Goal: Task Accomplishment & Management: Use online tool/utility

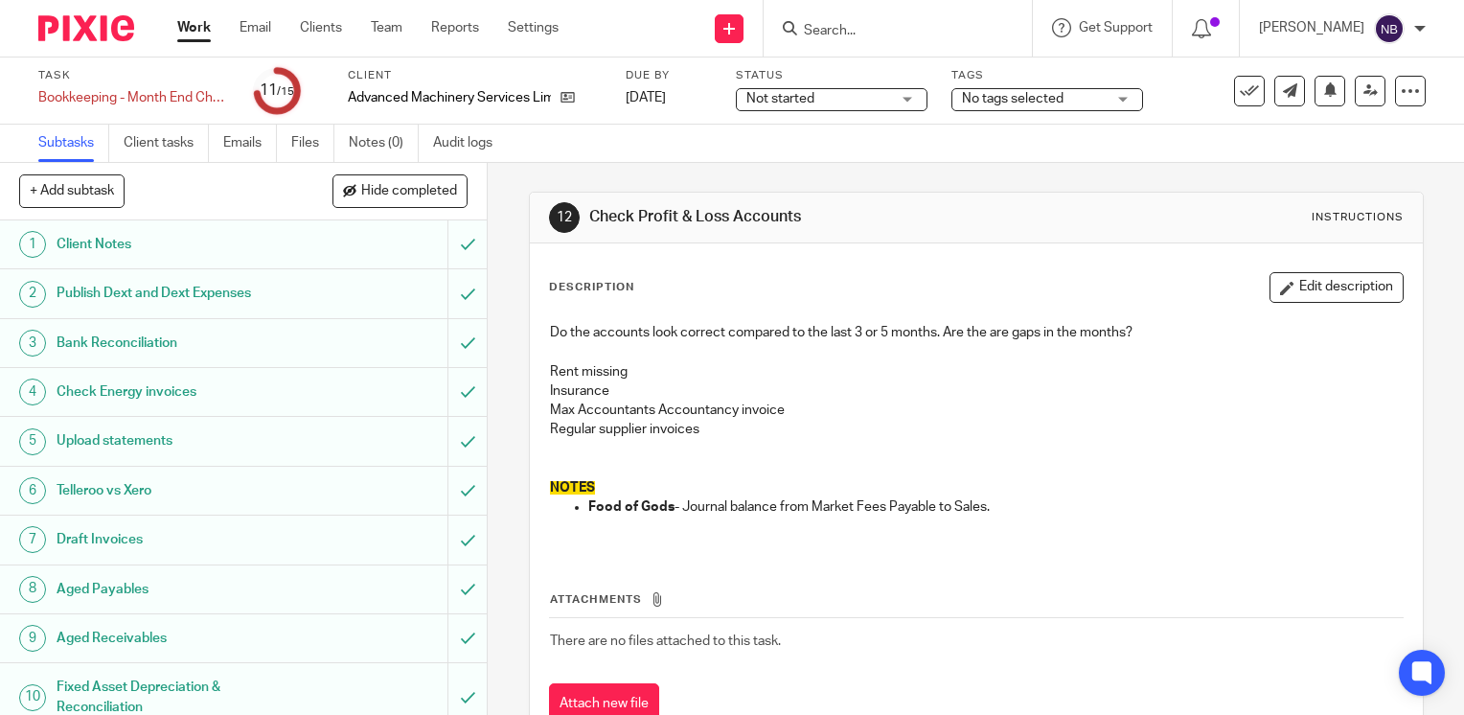
scroll to position [260, 0]
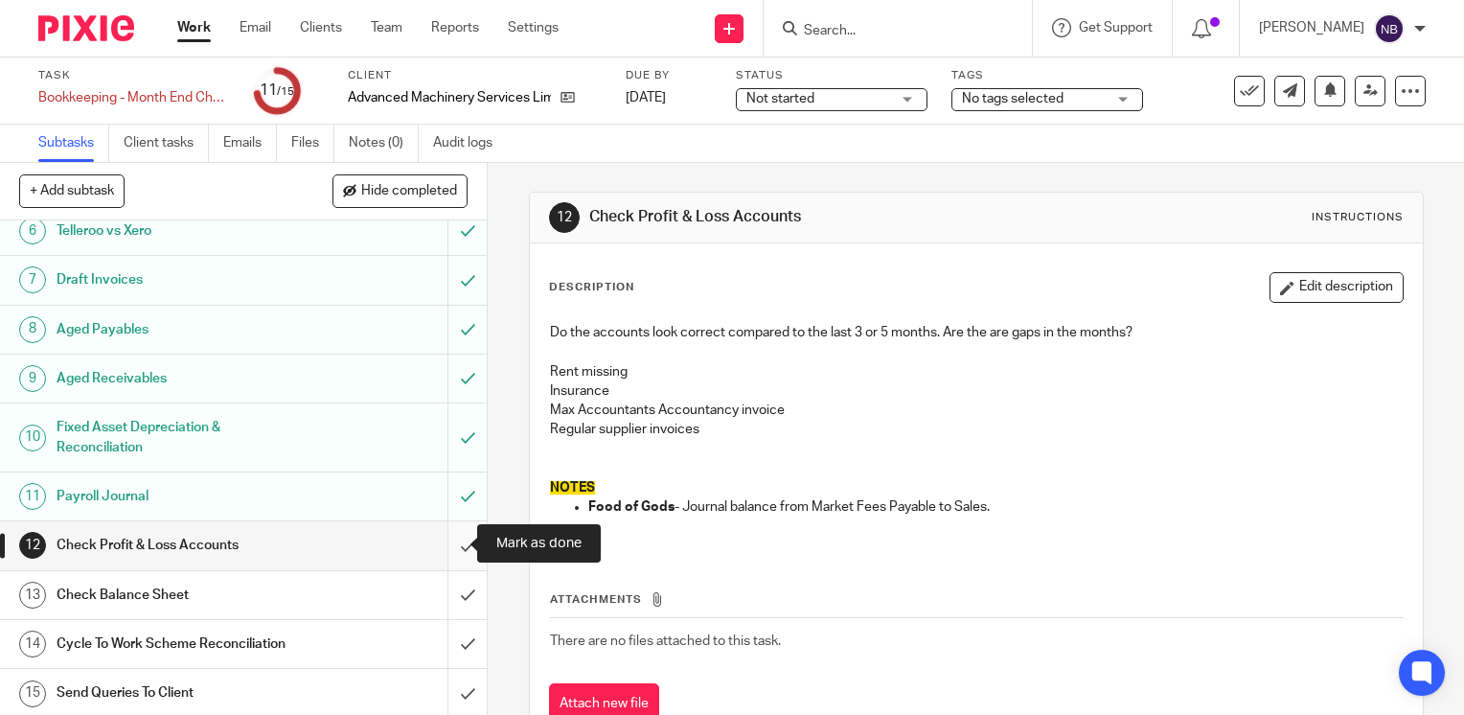
click at [445, 537] on input "submit" at bounding box center [243, 545] width 487 height 48
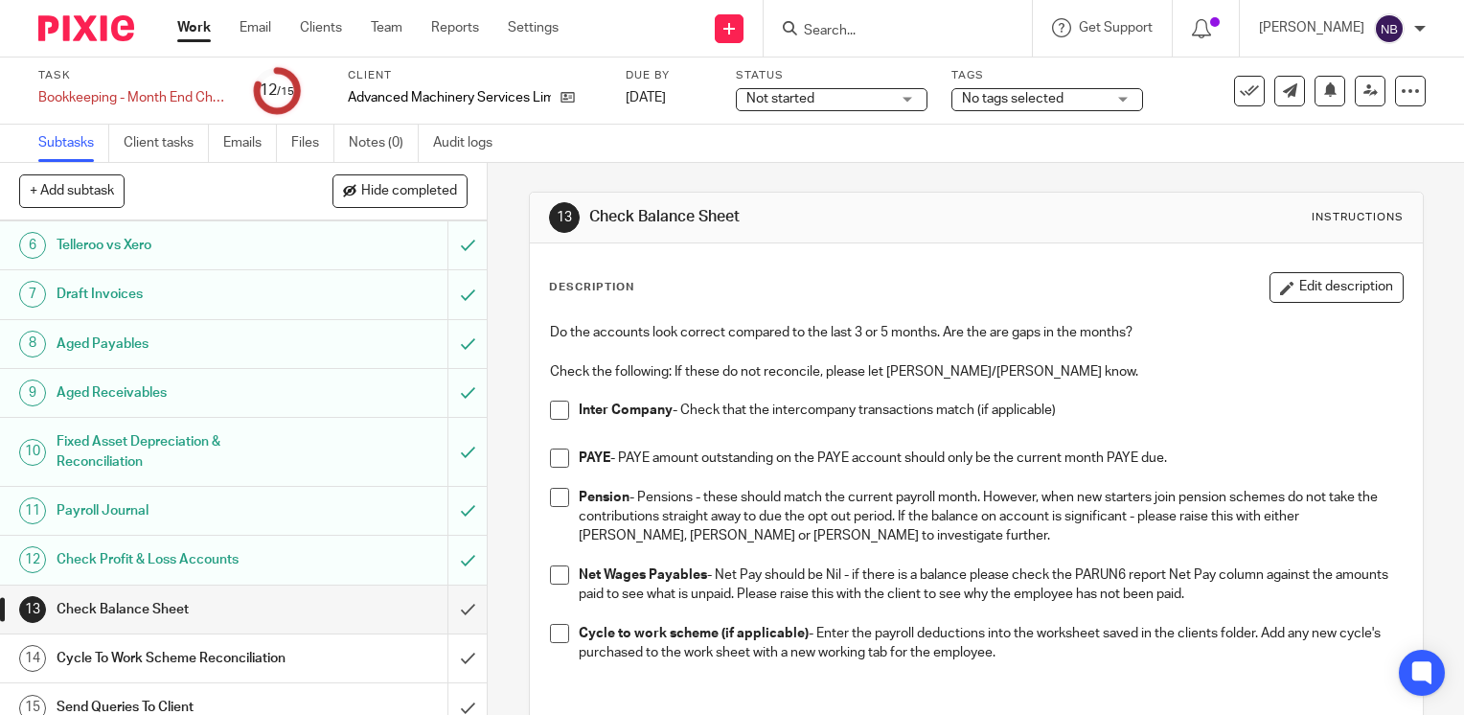
scroll to position [260, 0]
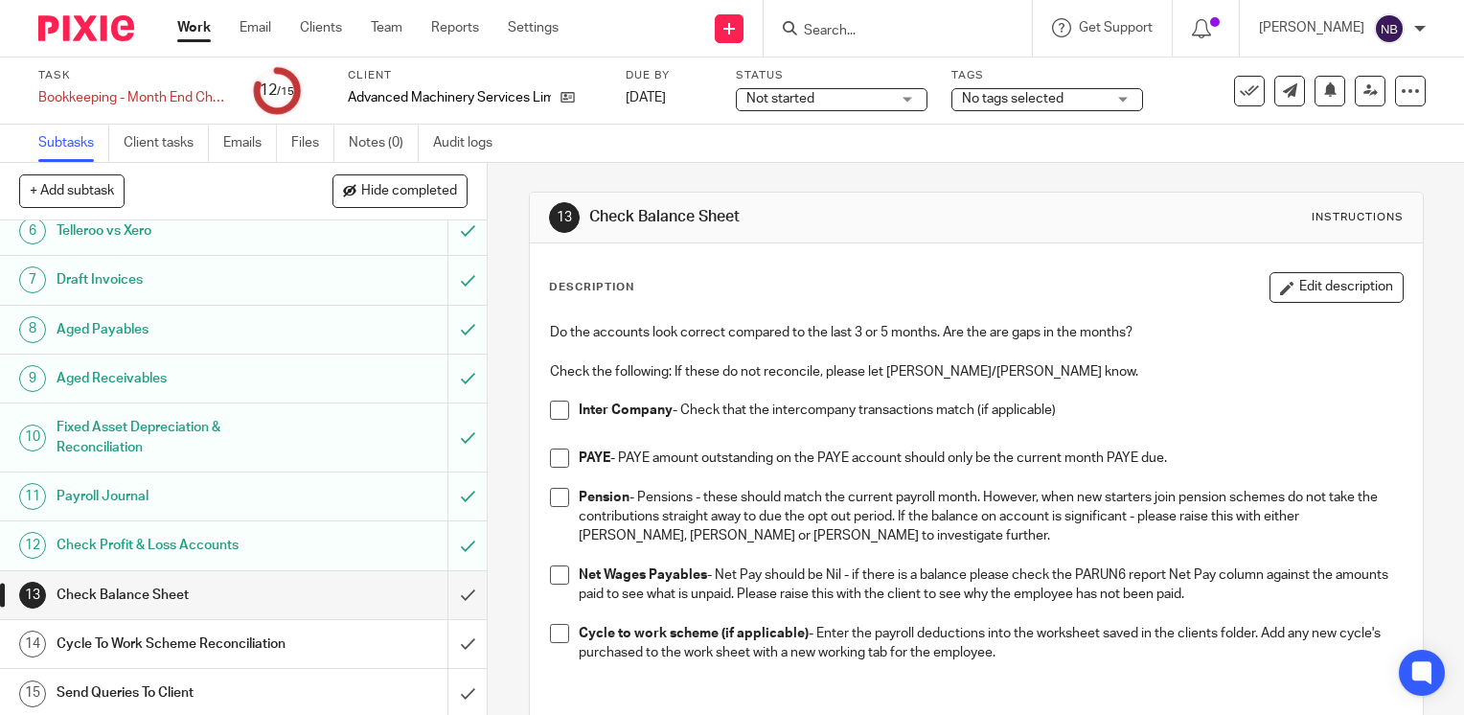
click at [558, 407] on span at bounding box center [559, 410] width 19 height 19
click at [550, 461] on span at bounding box center [559, 458] width 19 height 19
click at [555, 500] on span at bounding box center [559, 497] width 19 height 19
click at [555, 579] on span at bounding box center [559, 574] width 19 height 19
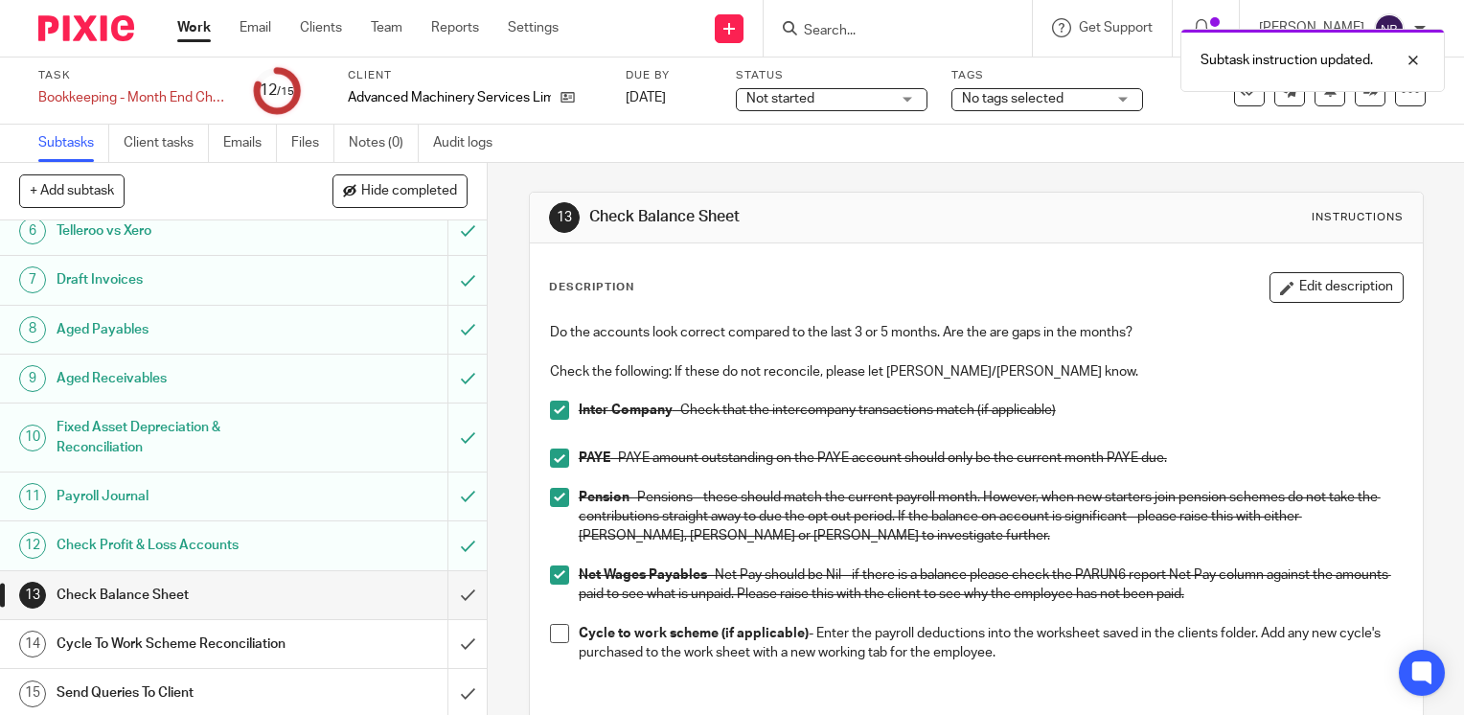
click at [559, 634] on span at bounding box center [559, 633] width 19 height 19
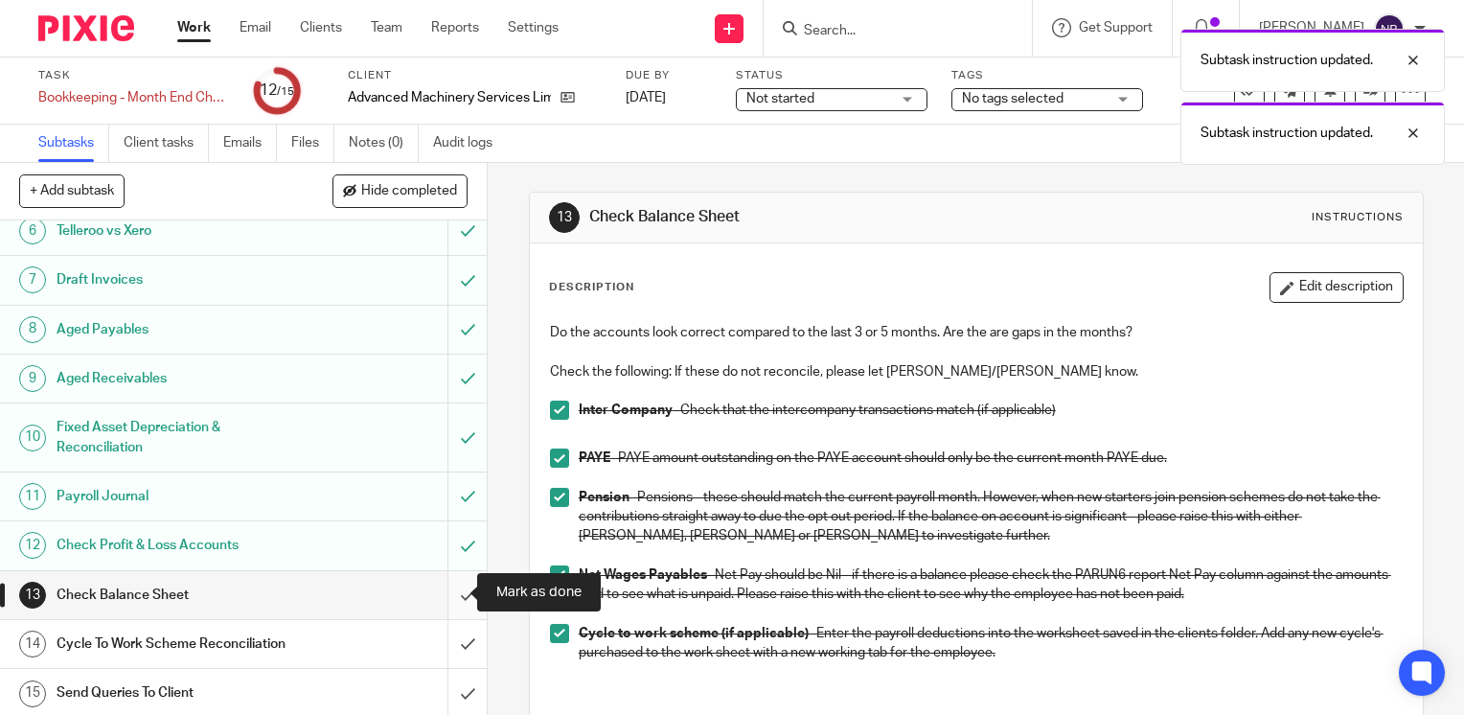
click at [450, 596] on input "submit" at bounding box center [243, 595] width 487 height 48
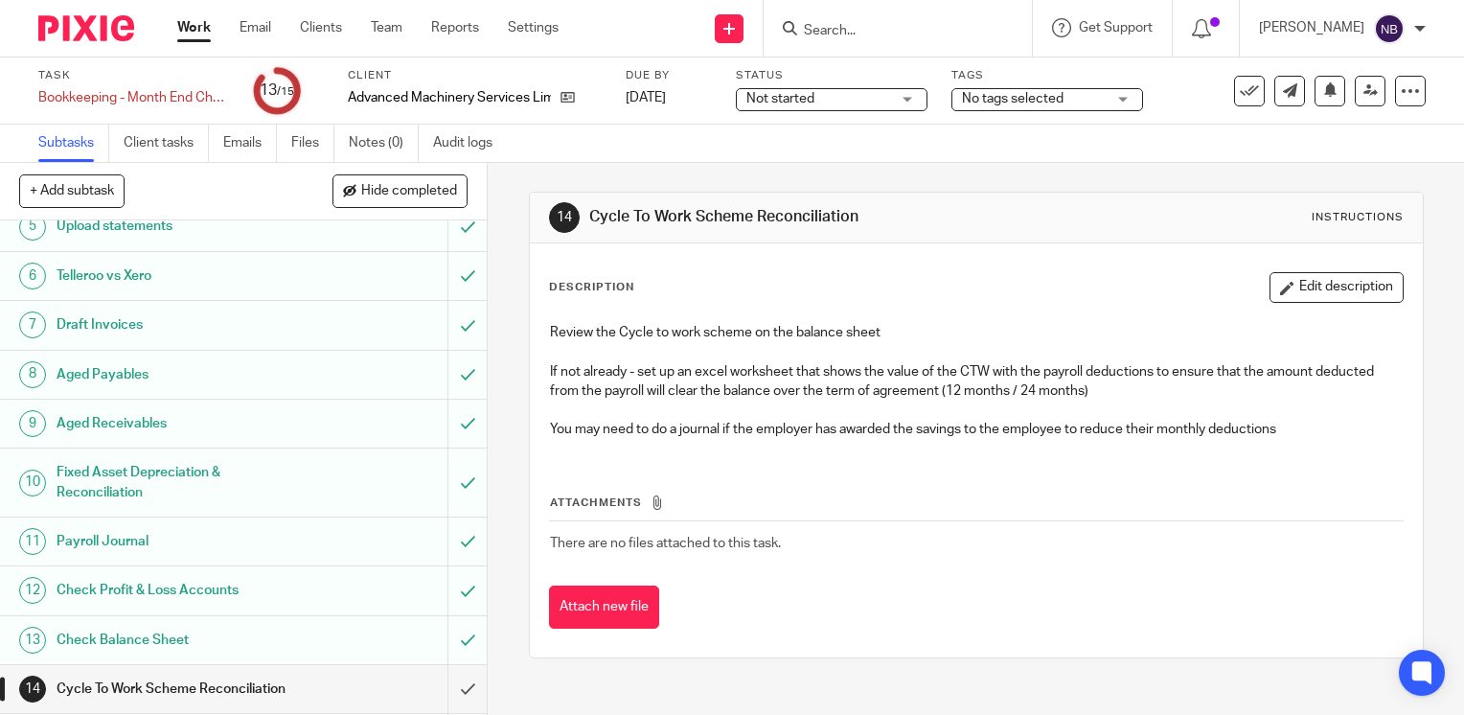
scroll to position [260, 0]
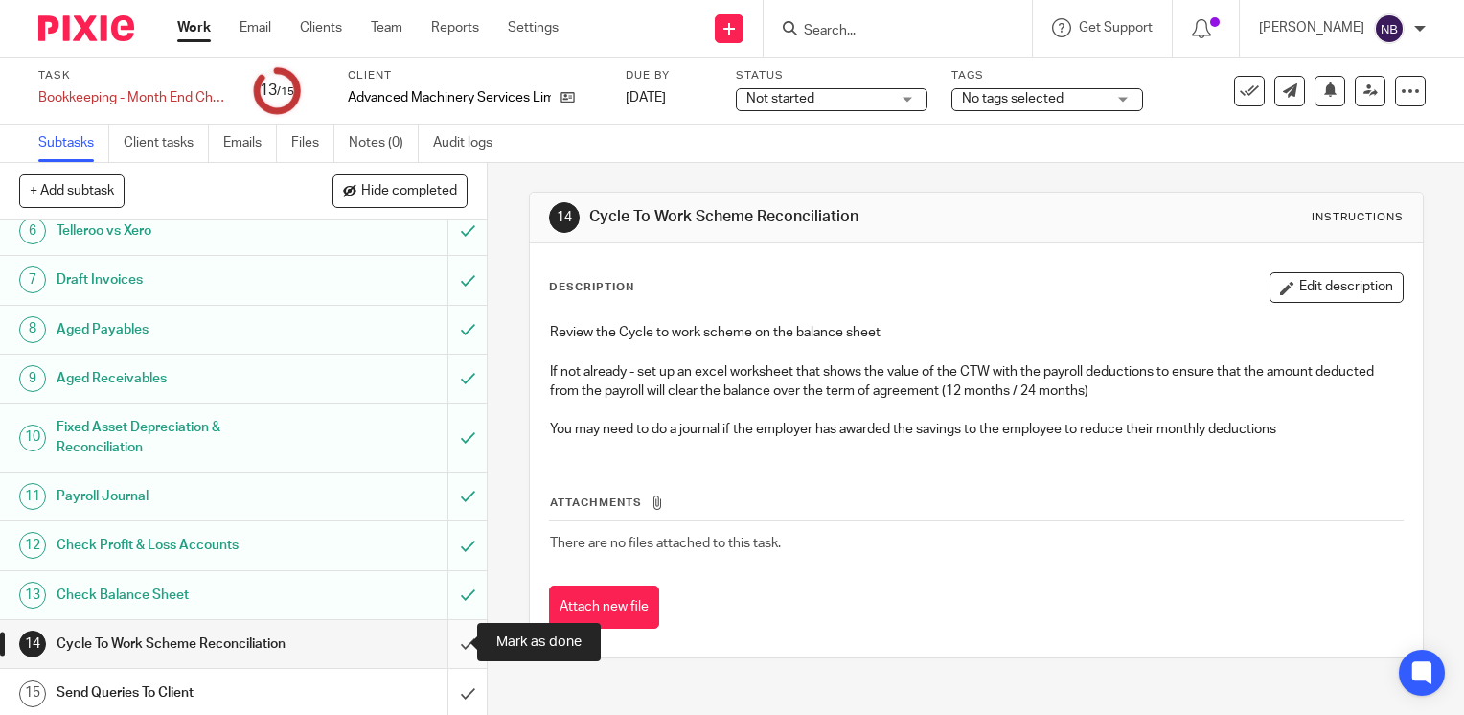
click at [447, 639] on input "submit" at bounding box center [243, 644] width 487 height 48
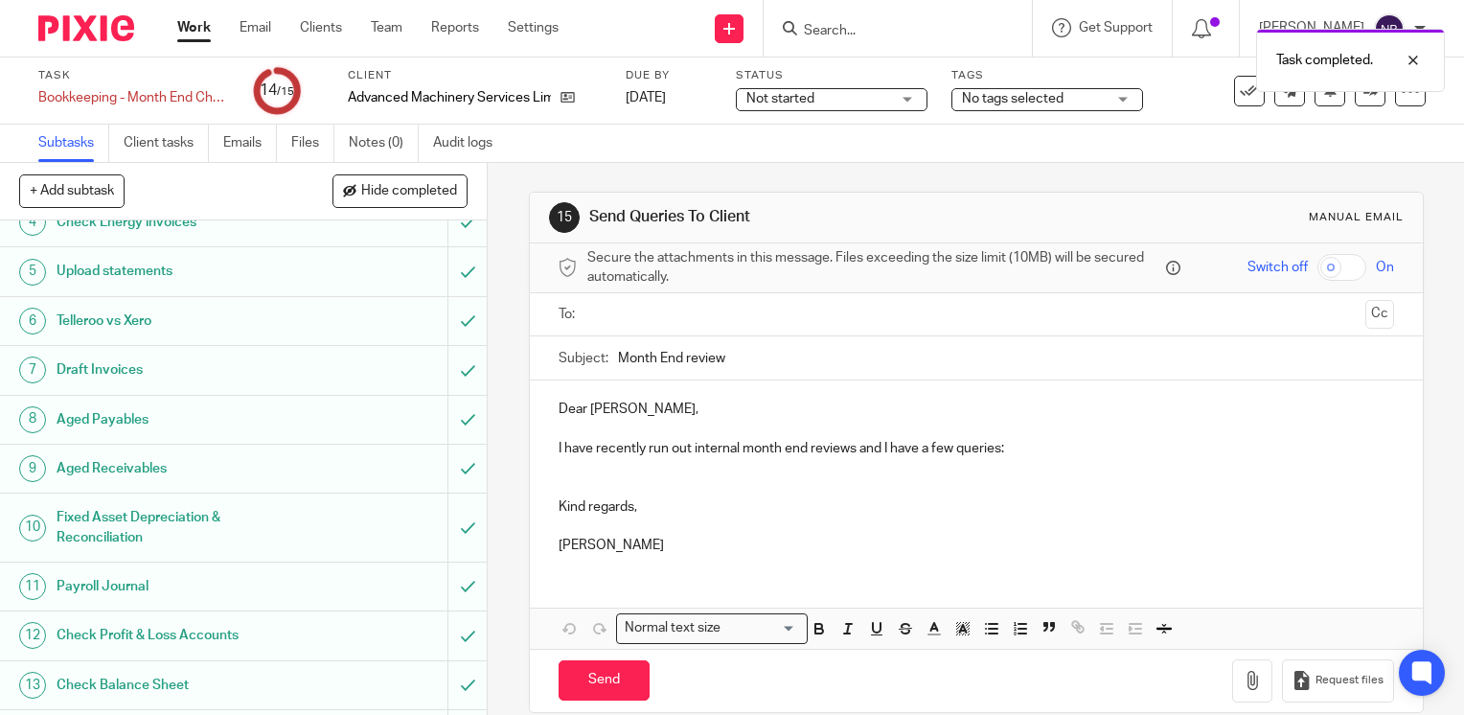
scroll to position [260, 0]
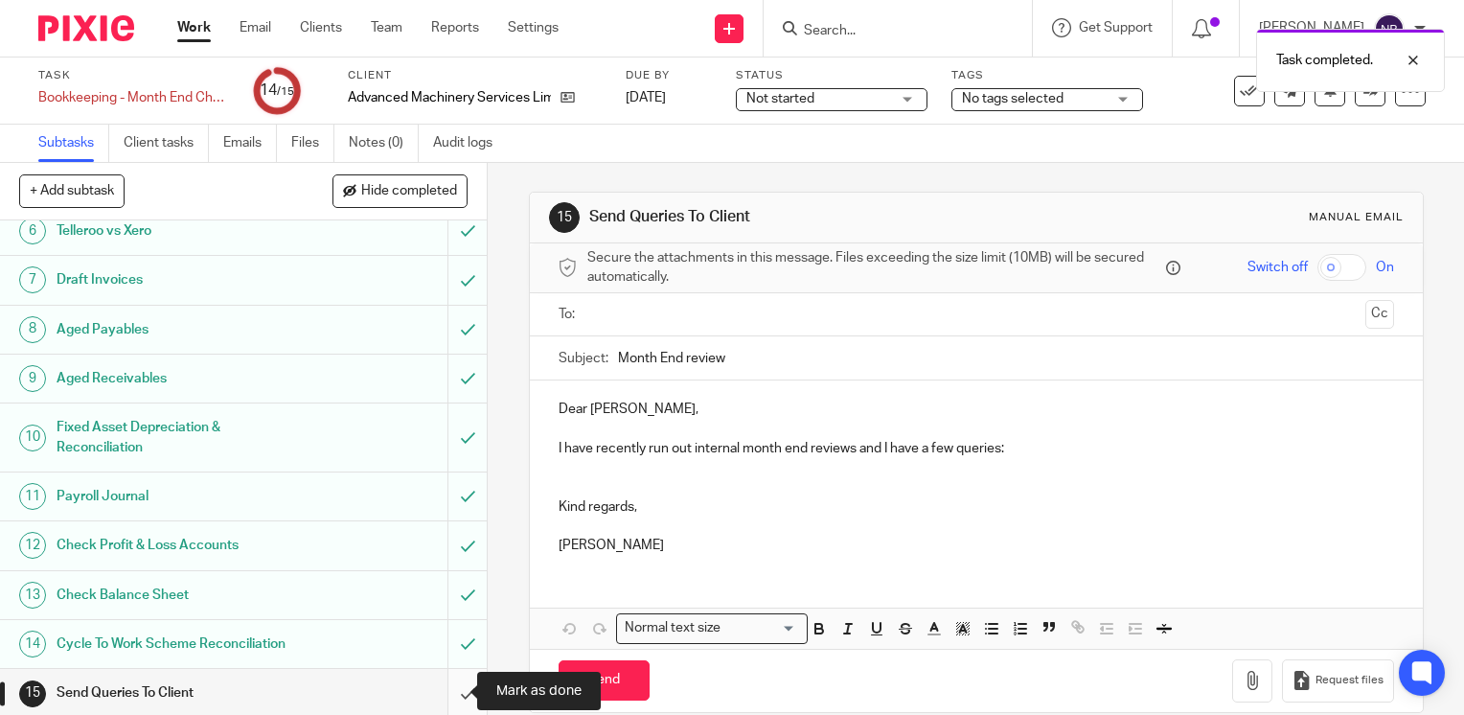
click at [451, 689] on input "submit" at bounding box center [243, 693] width 487 height 48
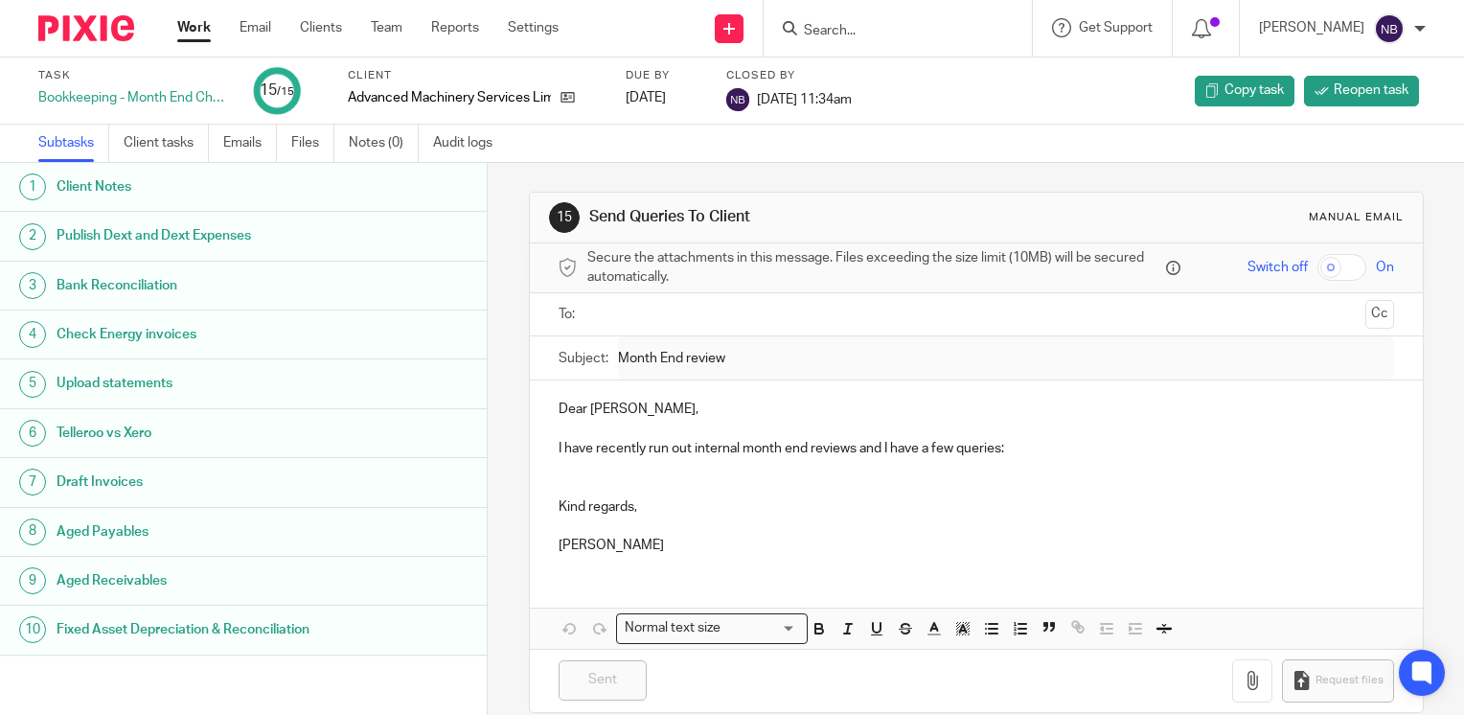
click at [184, 30] on link "Work" at bounding box center [194, 27] width 34 height 19
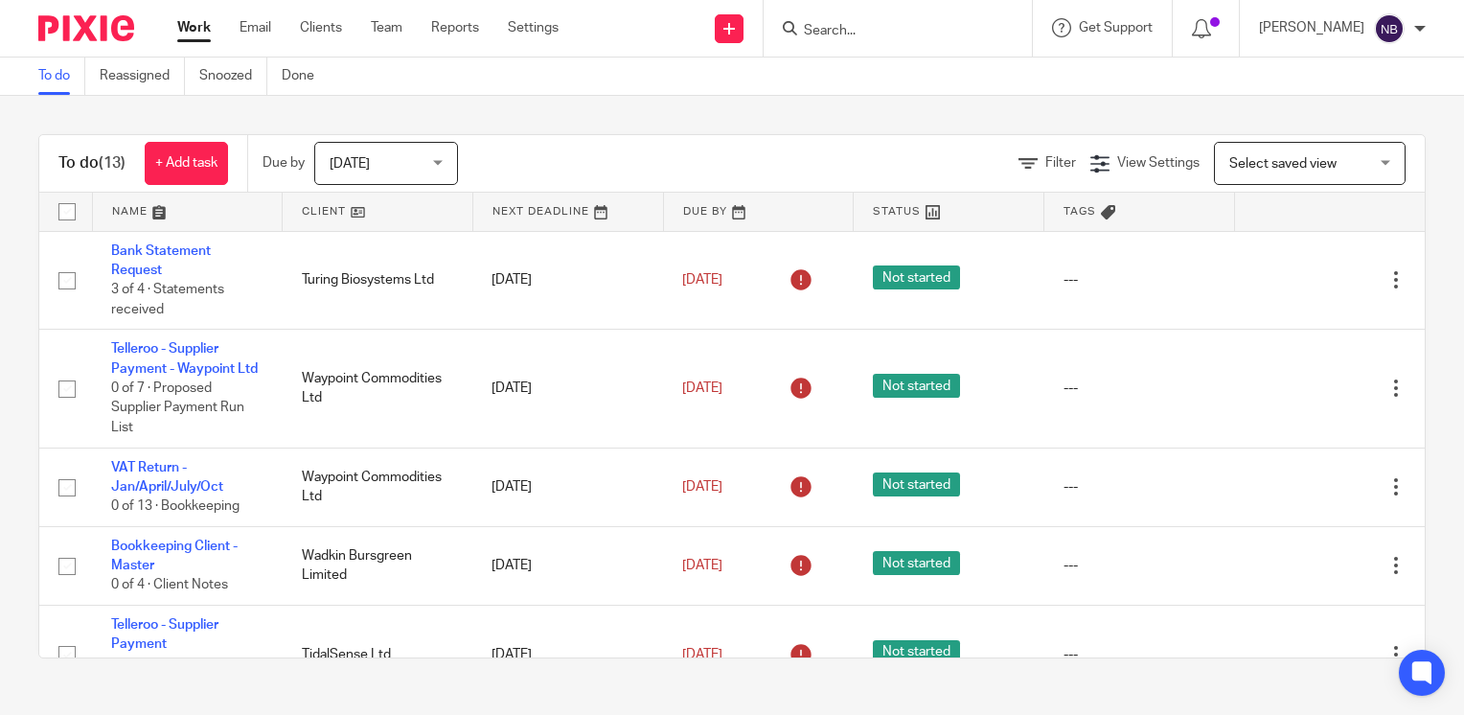
click at [320, 203] on link at bounding box center [378, 212] width 190 height 38
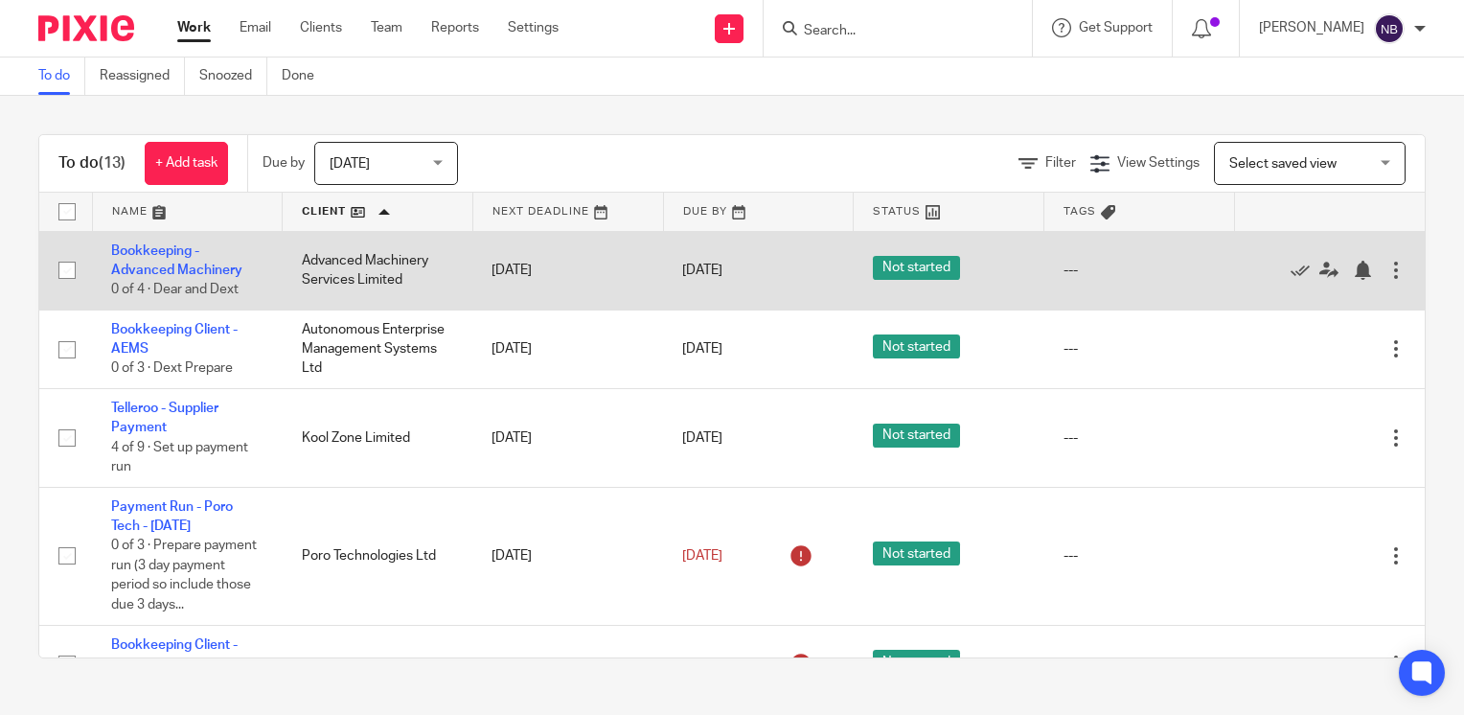
click at [69, 271] on input "checkbox" at bounding box center [67, 270] width 36 height 36
checkbox input "true"
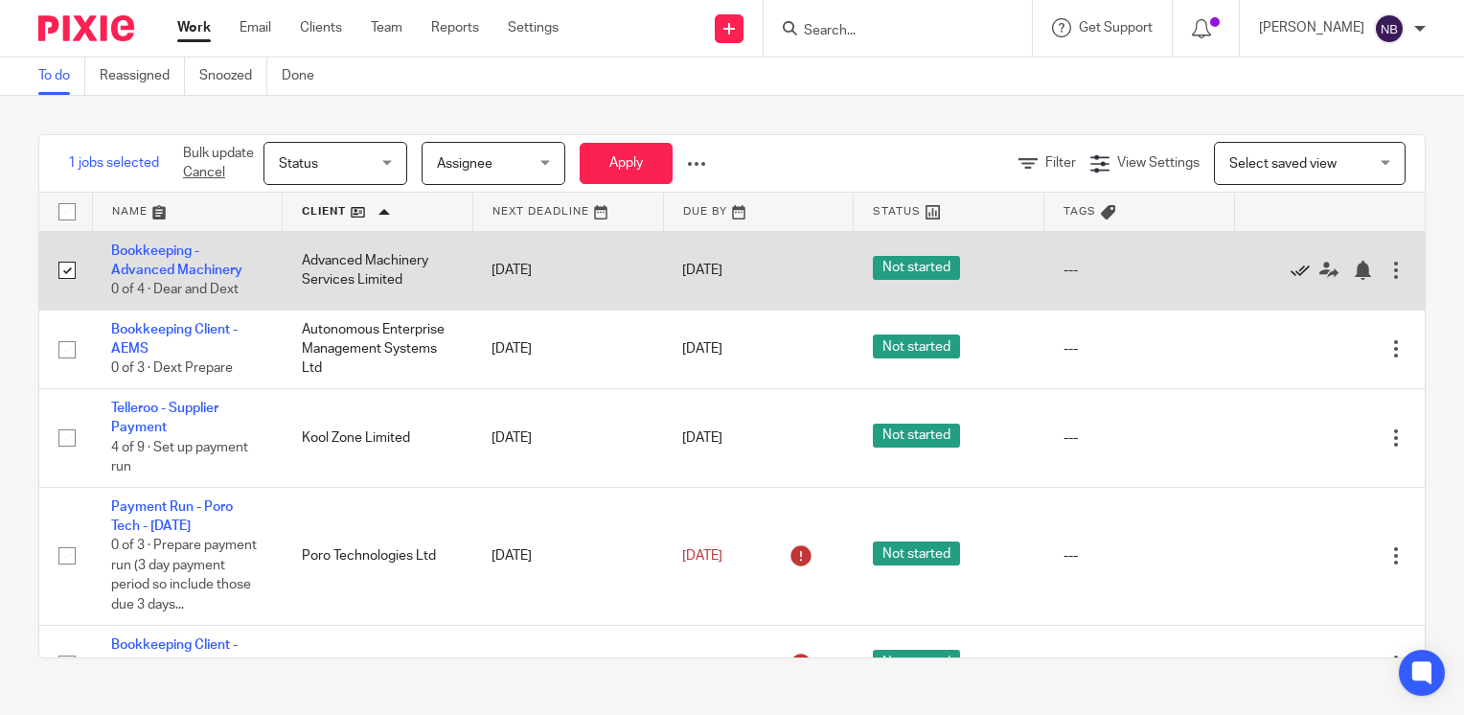
click at [1291, 270] on icon at bounding box center [1300, 270] width 19 height 19
